Goal: Information Seeking & Learning: Check status

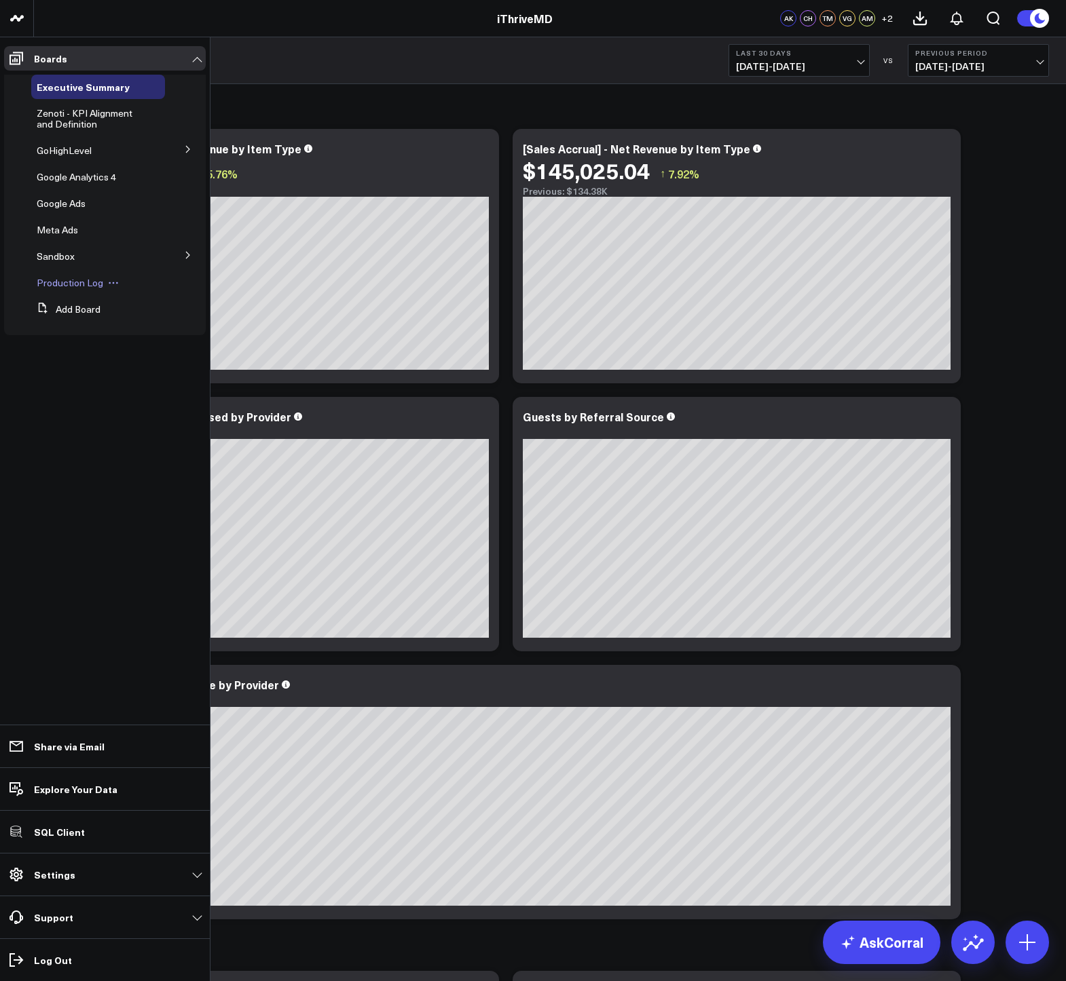
click at [59, 281] on span "Production Log" at bounding box center [70, 282] width 67 height 13
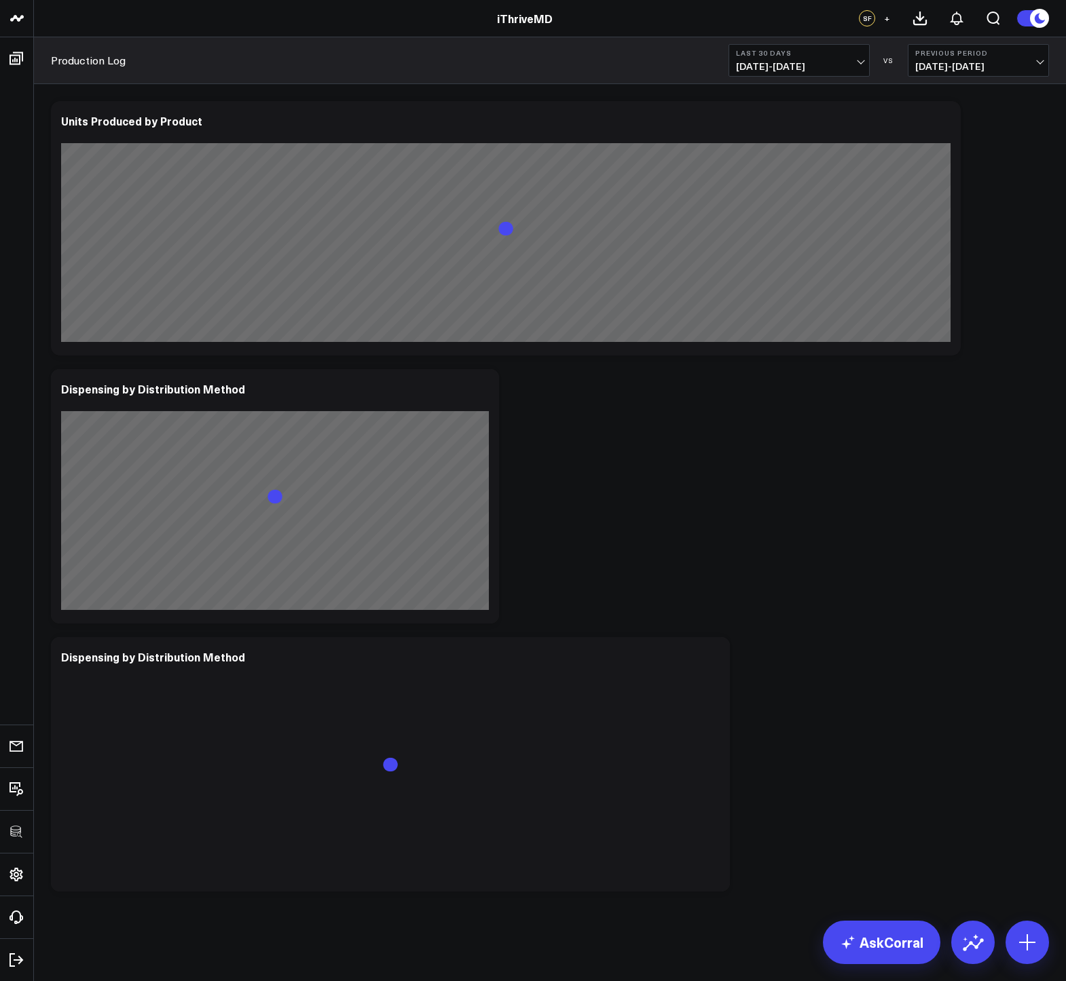
click at [749, 63] on span "08/27/25 - 09/25/25" at bounding box center [799, 66] width 126 height 11
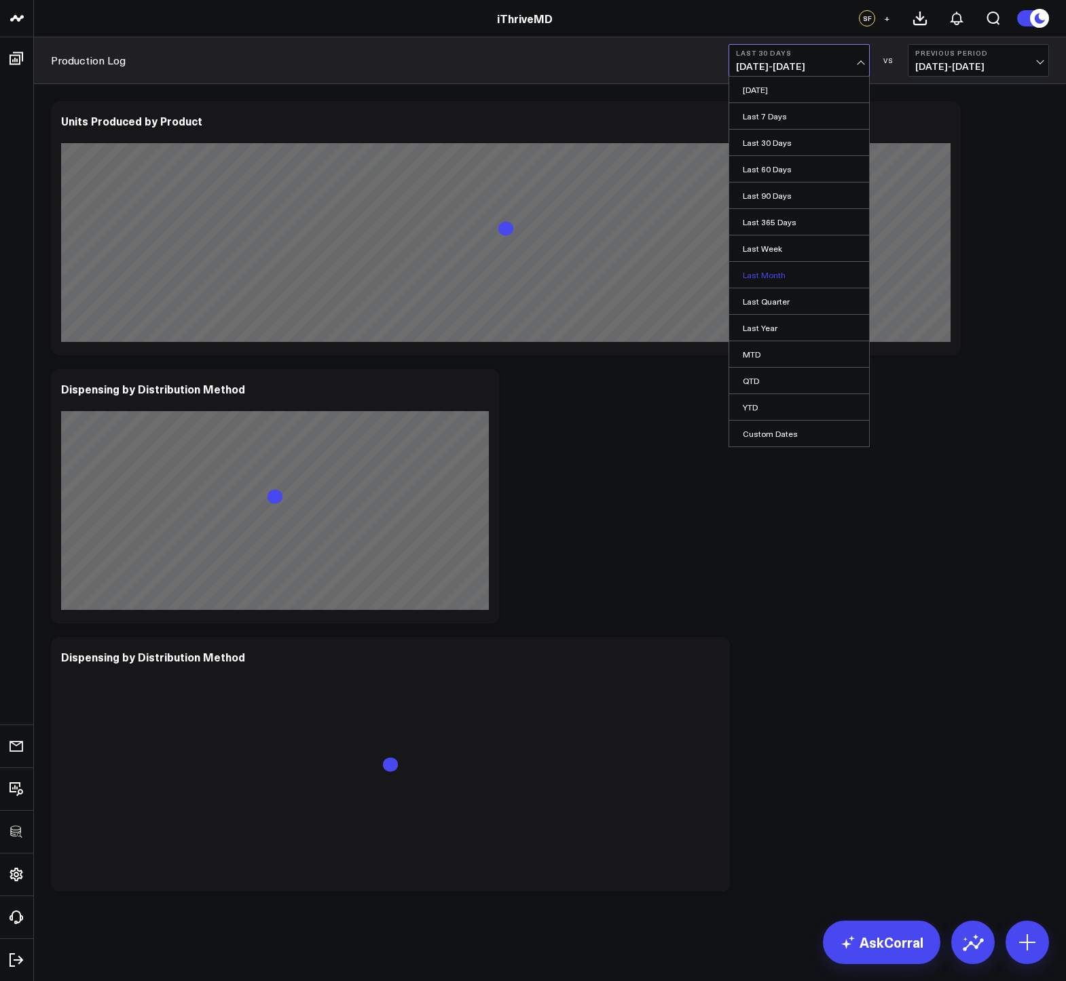
click at [755, 274] on link "Last Month" at bounding box center [799, 275] width 140 height 26
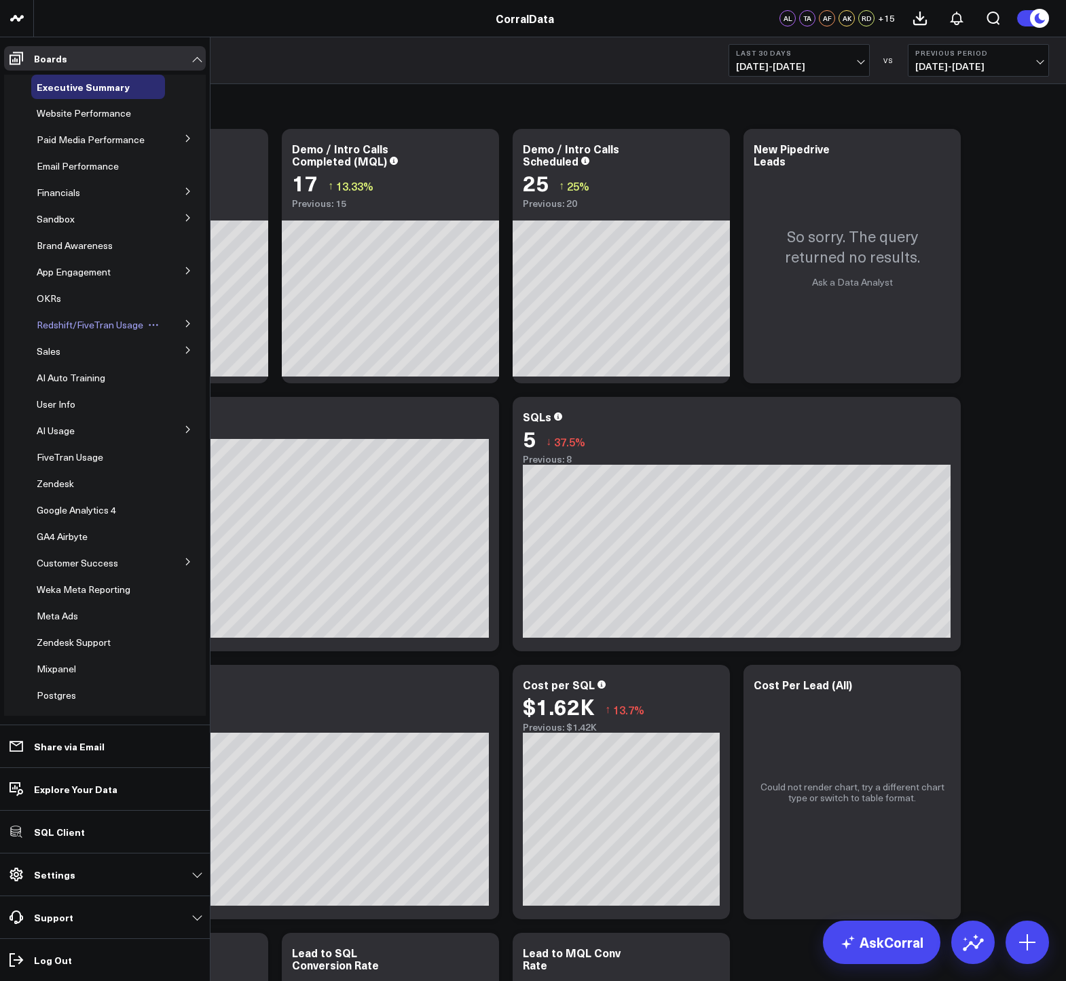
click at [51, 331] on span "Redshift/FiveTran Usage" at bounding box center [90, 324] width 107 height 13
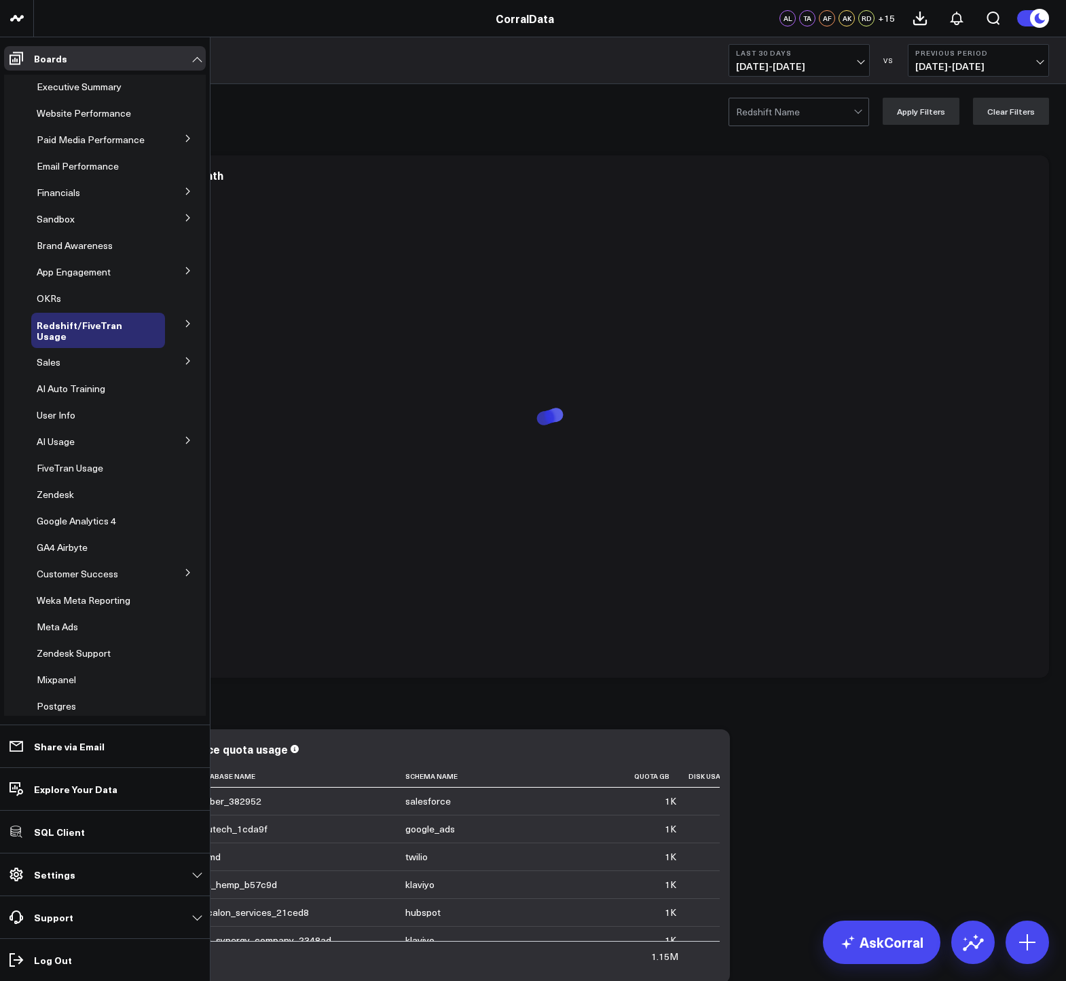
click at [180, 328] on button at bounding box center [187, 323] width 35 height 20
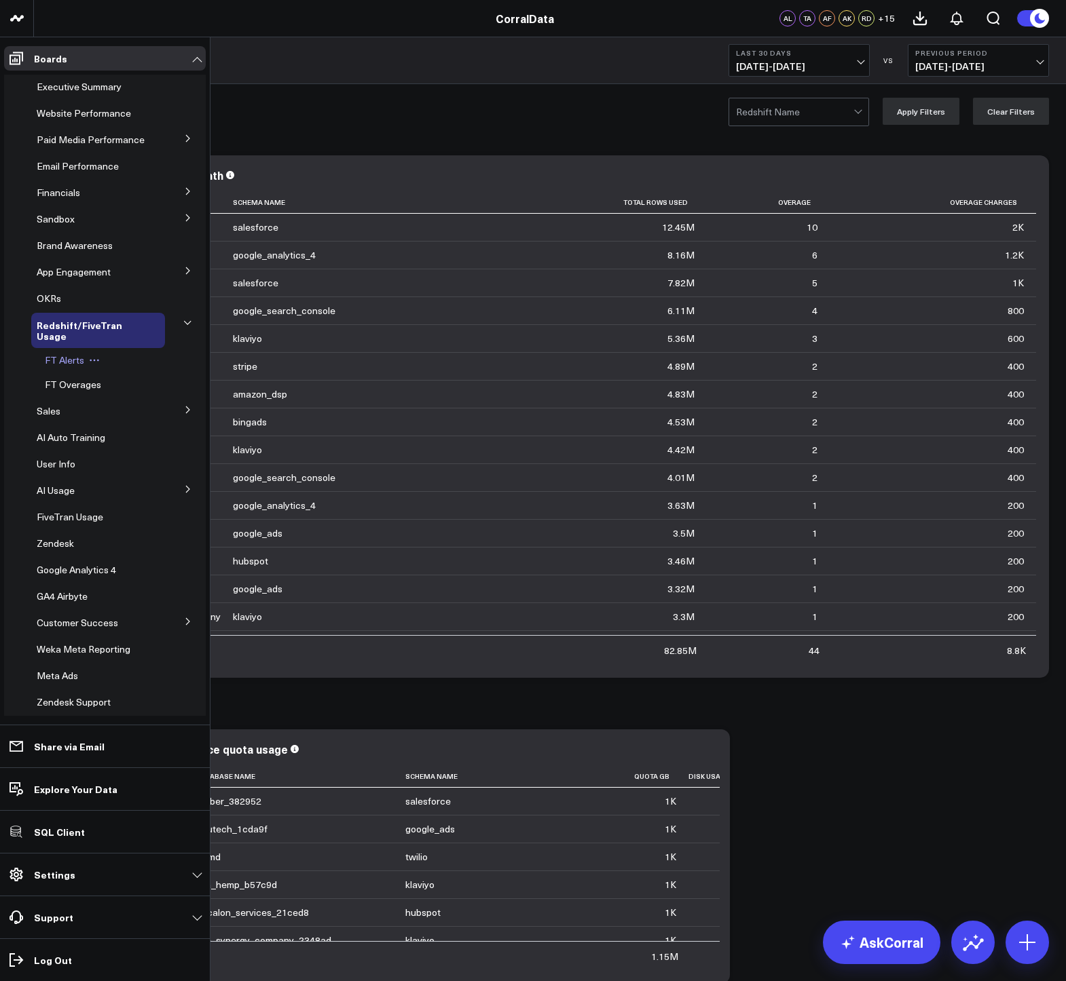
click at [66, 366] on span "FT Alerts" at bounding box center [64, 360] width 39 height 13
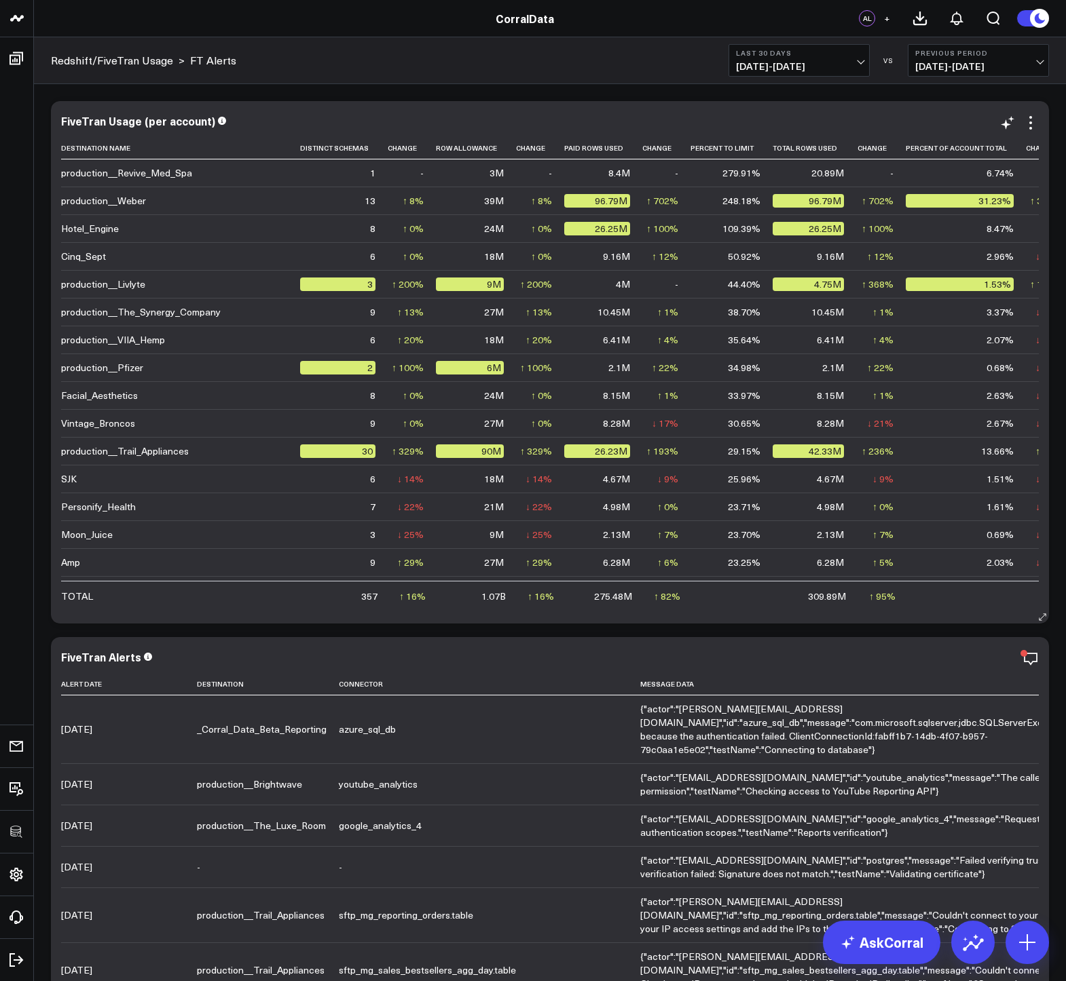
click at [728, 316] on div "38.70%" at bounding box center [744, 312] width 33 height 14
